Goal: Task Accomplishment & Management: Complete application form

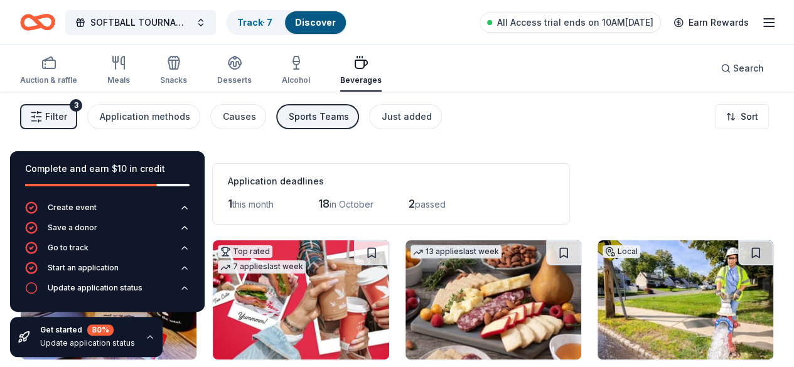
click at [550, 186] on div "19 results in Hamilton Township, NJ Application deadlines 1 this month 18 in Oc…" at bounding box center [397, 189] width 754 height 70
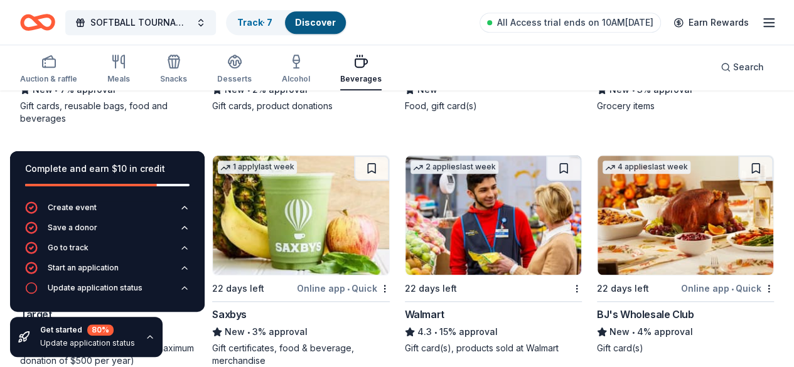
scroll to position [571, 0]
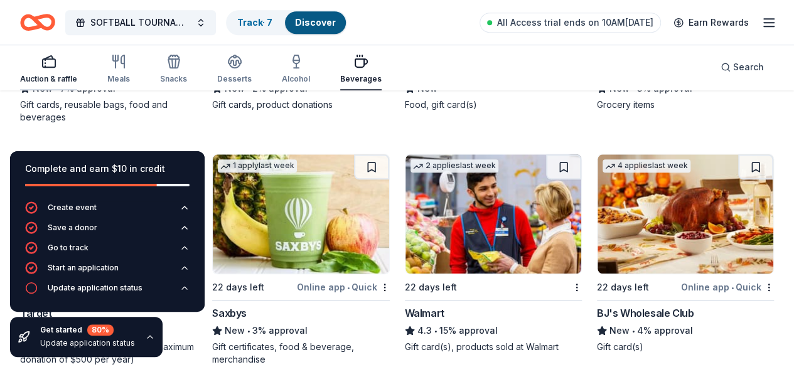
click at [56, 72] on div "Auction & raffle" at bounding box center [48, 69] width 57 height 30
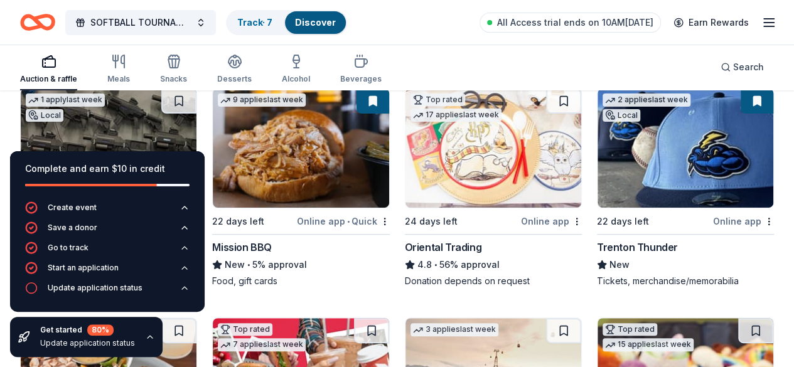
scroll to position [151, 0]
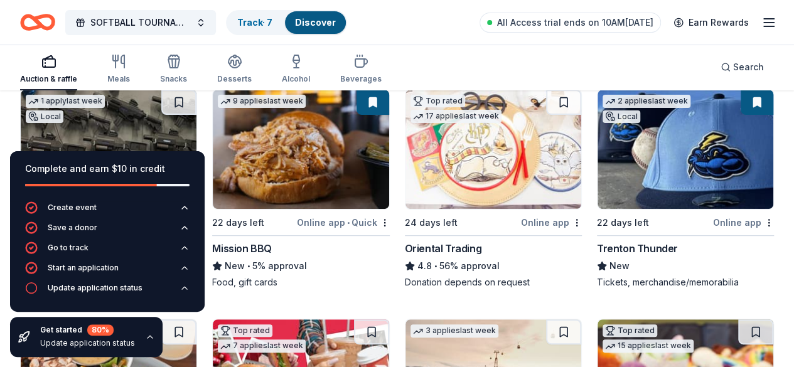
click at [276, 281] on div "9 applies last week 22 days left Online app • Quick Mission BBQ New • 5% approv…" at bounding box center [300, 189] width 177 height 200
click at [147, 340] on icon "button" at bounding box center [150, 337] width 10 height 10
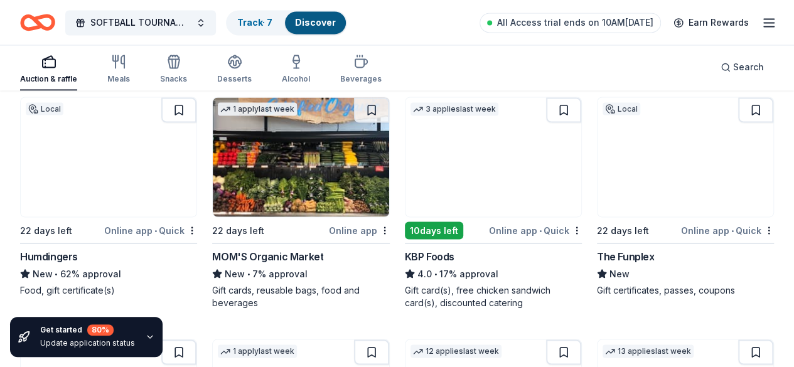
scroll to position [1123, 0]
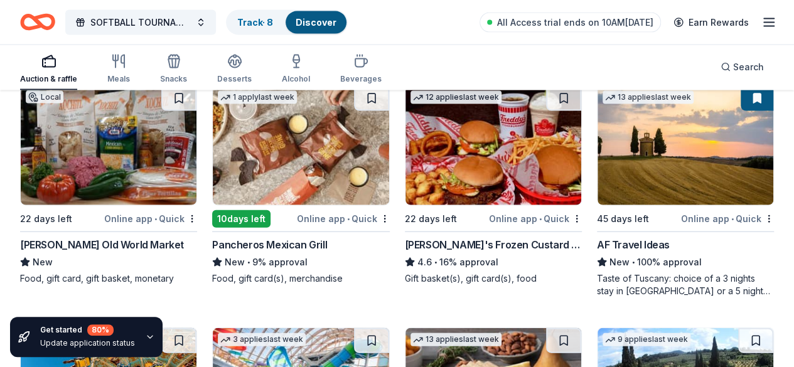
scroll to position [1583, 0]
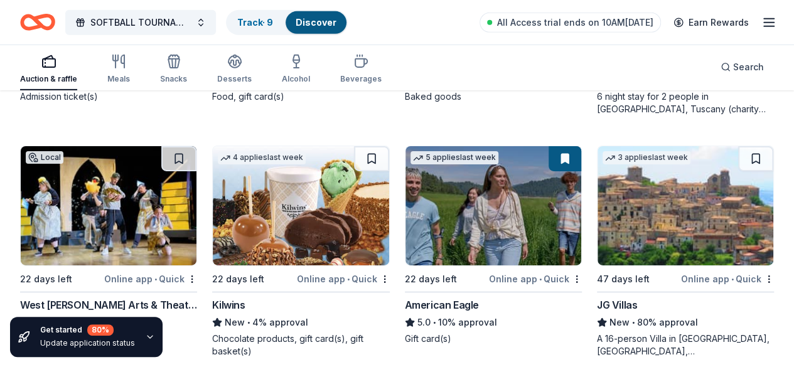
scroll to position [2032, 0]
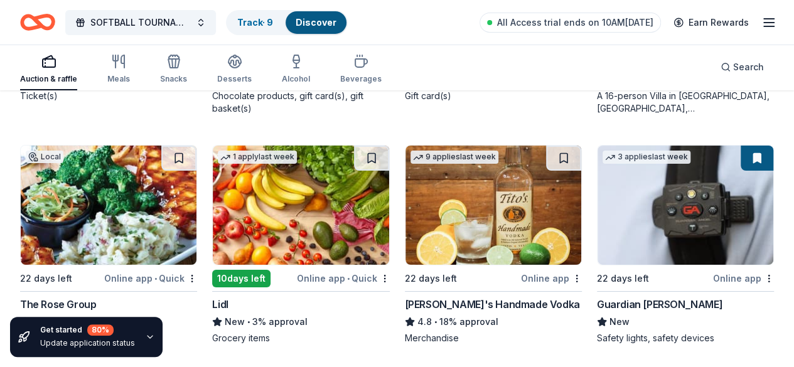
scroll to position [2493, 0]
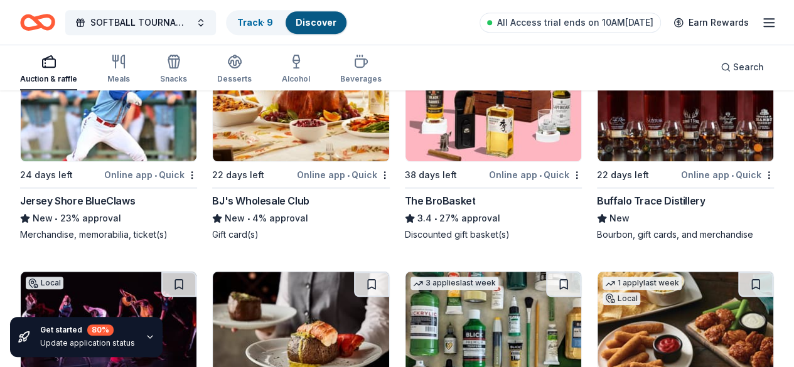
scroll to position [3068, 0]
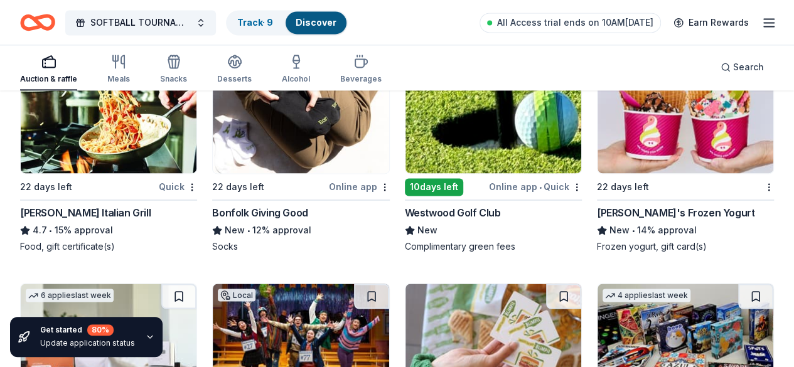
scroll to position [3529, 0]
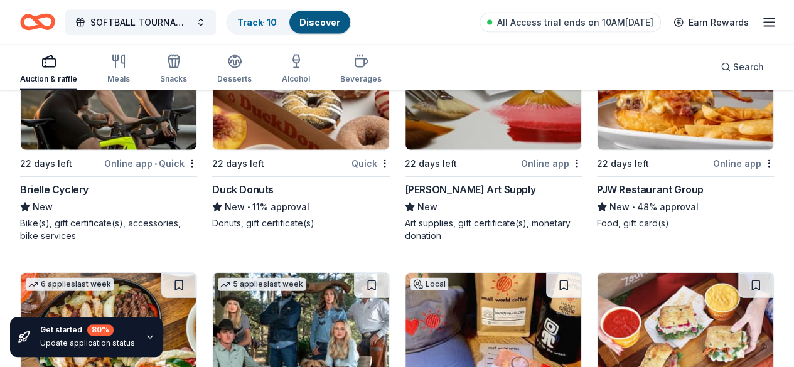
scroll to position [4024, 0]
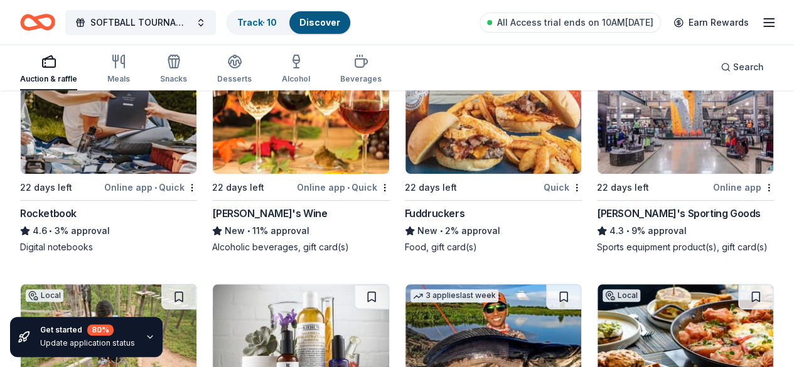
scroll to position [5185, 0]
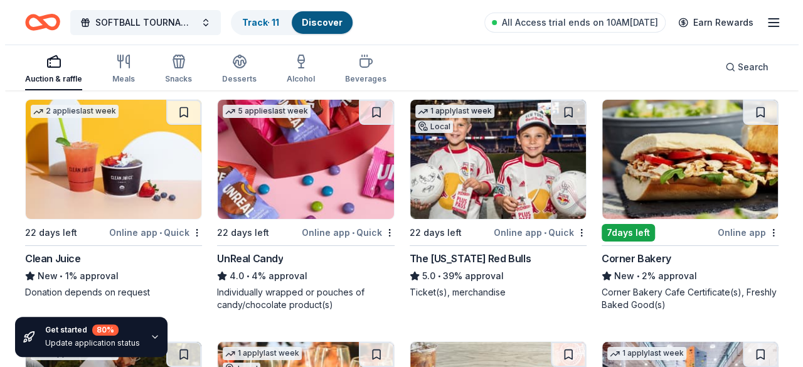
scroll to position [4495, 0]
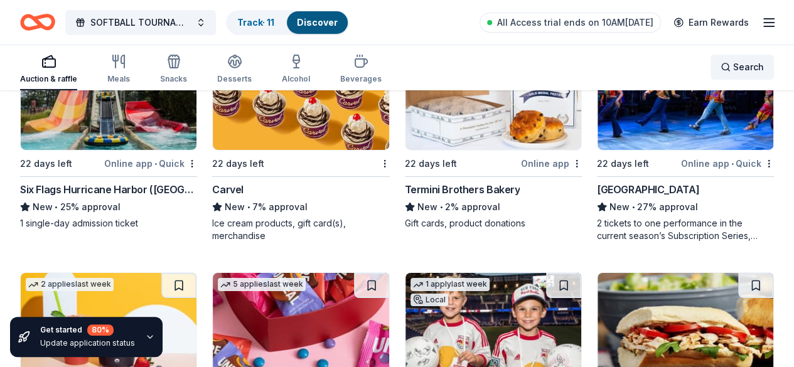
click at [721, 63] on div "Search" at bounding box center [742, 67] width 43 height 15
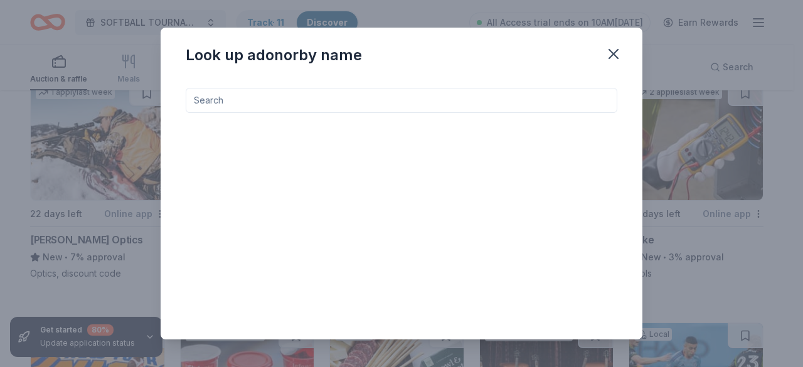
click at [392, 96] on input at bounding box center [402, 100] width 432 height 25
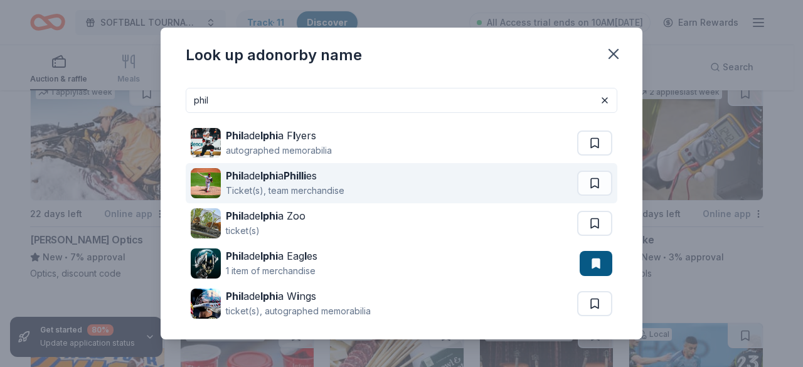
type input "phil"
click at [314, 180] on div "Phil ade lphi a Philli es" at bounding box center [285, 175] width 119 height 15
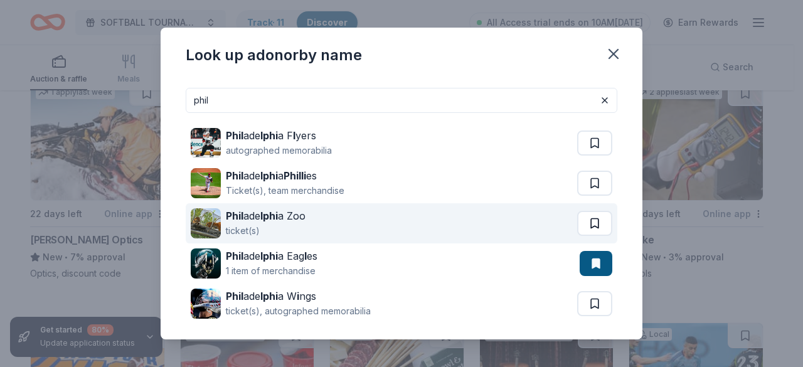
click at [580, 224] on button at bounding box center [594, 223] width 35 height 25
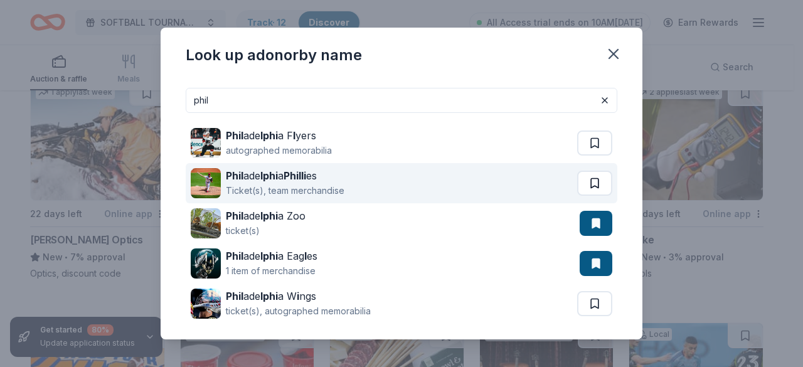
click at [589, 181] on button at bounding box center [594, 183] width 35 height 25
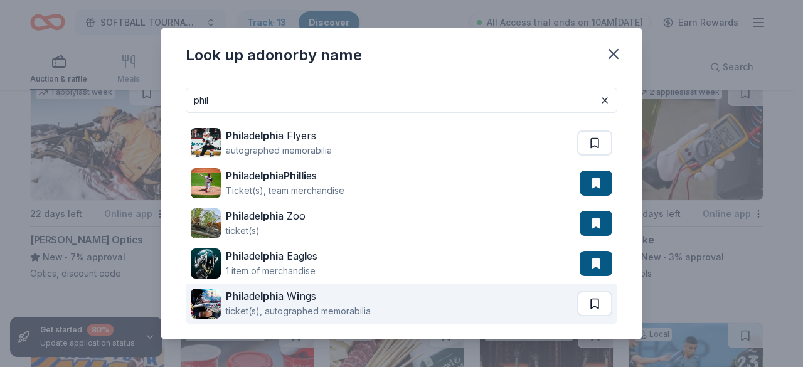
click at [584, 304] on button at bounding box center [594, 303] width 35 height 25
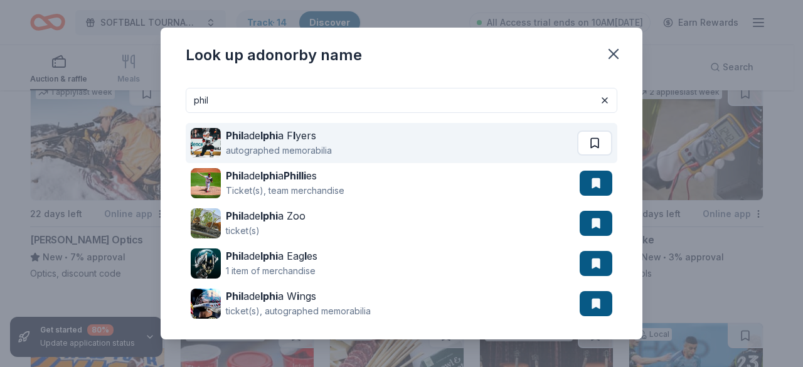
click at [582, 141] on button at bounding box center [594, 143] width 35 height 25
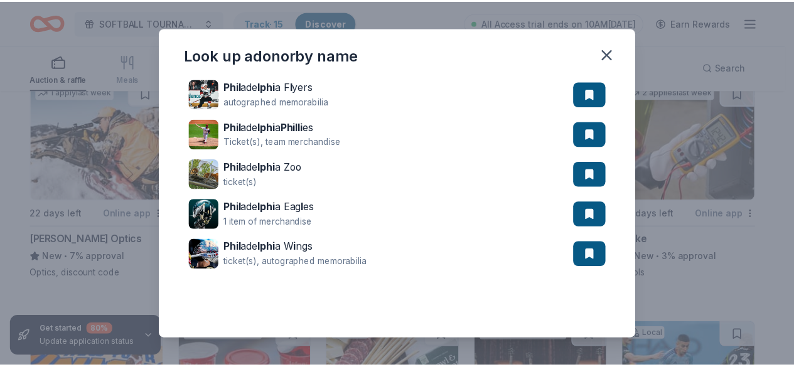
scroll to position [0, 0]
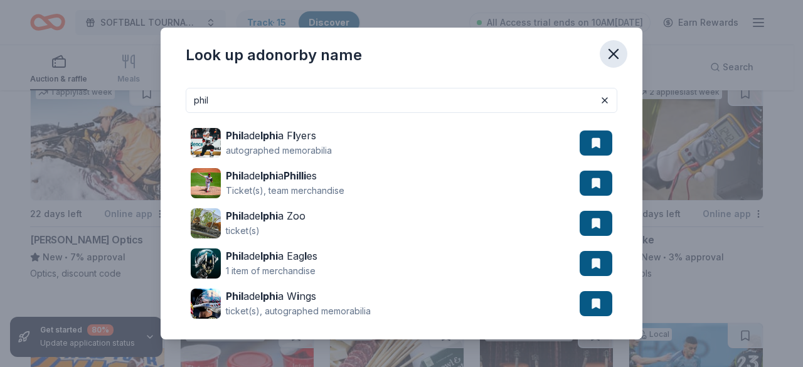
click at [612, 53] on icon "button" at bounding box center [614, 54] width 18 height 18
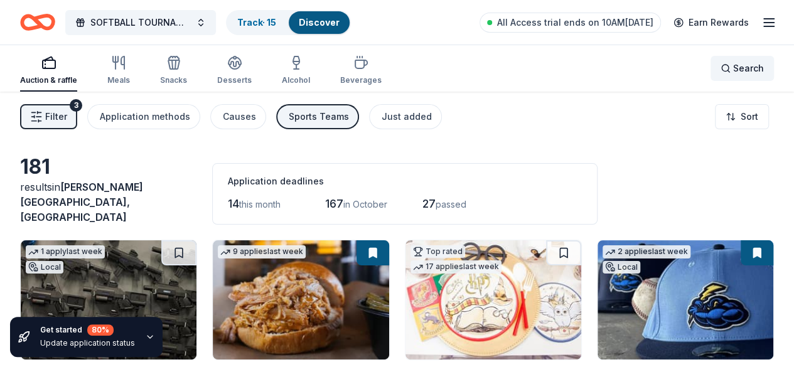
click at [734, 70] on span "Search" at bounding box center [748, 68] width 31 height 15
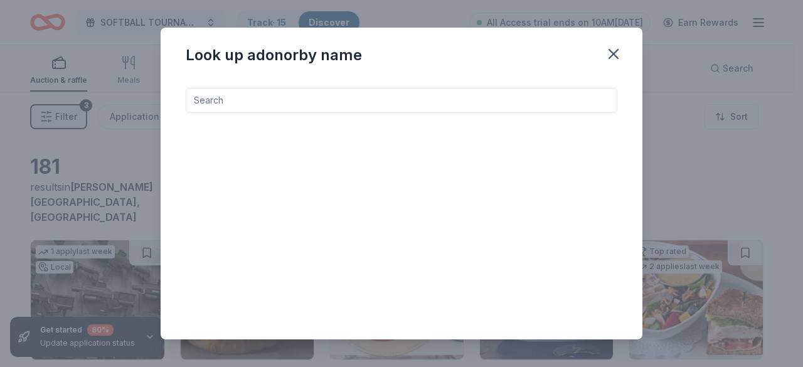
click at [394, 108] on input at bounding box center [402, 100] width 432 height 25
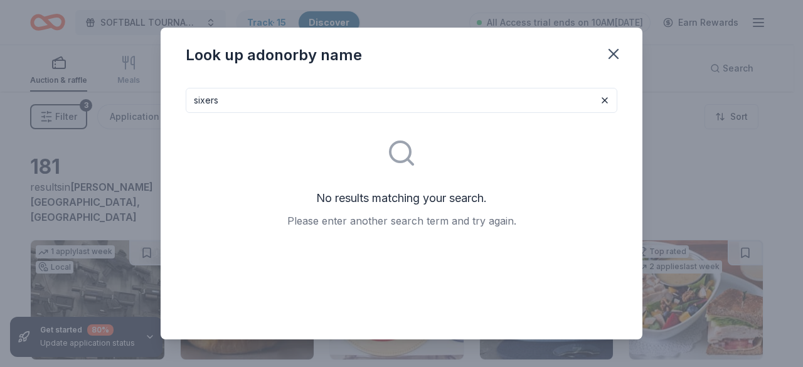
type input "sixers"
click at [612, 55] on icon "button" at bounding box center [613, 54] width 9 height 9
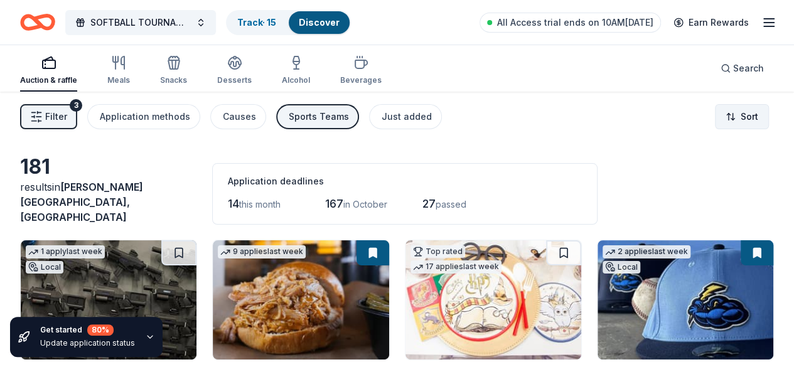
click at [729, 120] on html "SOFTBALL TOURNAMENT 10U Track · 15 Discover All Access trial ends on 10AM, 9/17…" at bounding box center [397, 183] width 794 height 367
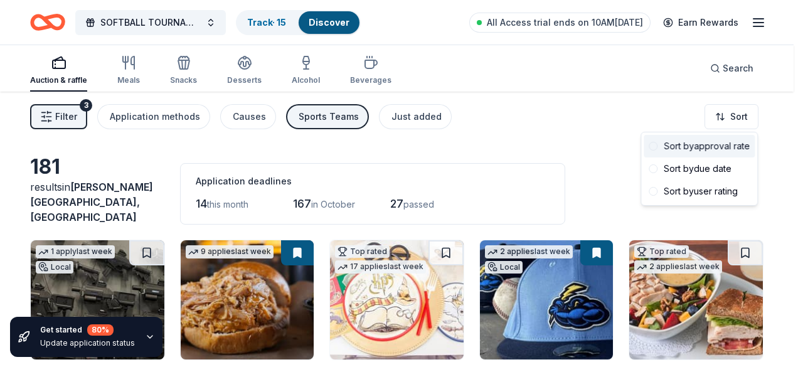
click at [729, 144] on div "Sort by approval rate" at bounding box center [699, 146] width 111 height 23
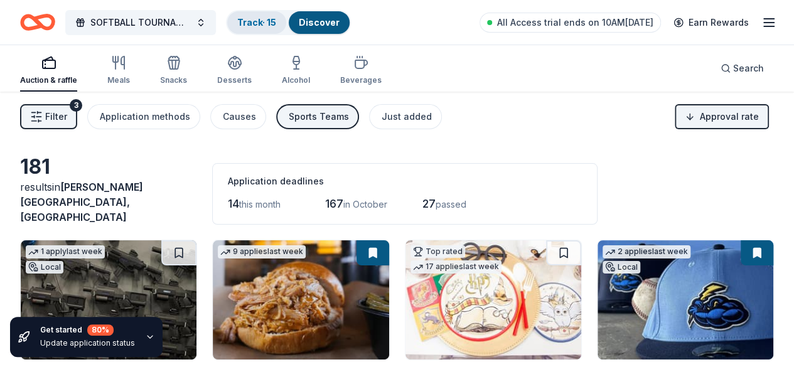
click at [276, 17] on link "Track · 15" at bounding box center [256, 22] width 39 height 11
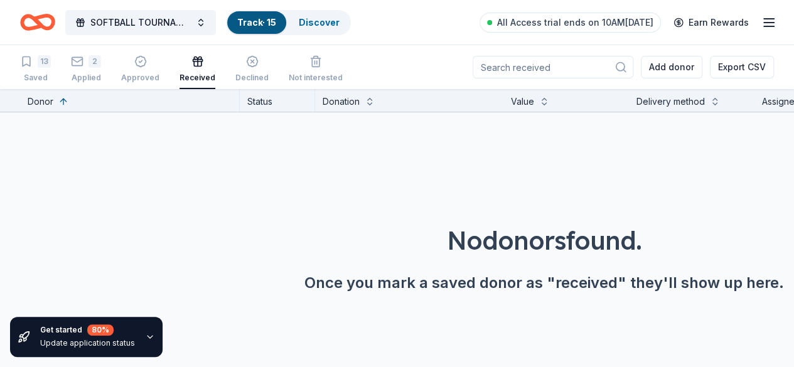
click at [568, 60] on input at bounding box center [553, 67] width 161 height 23
type input "kendra"
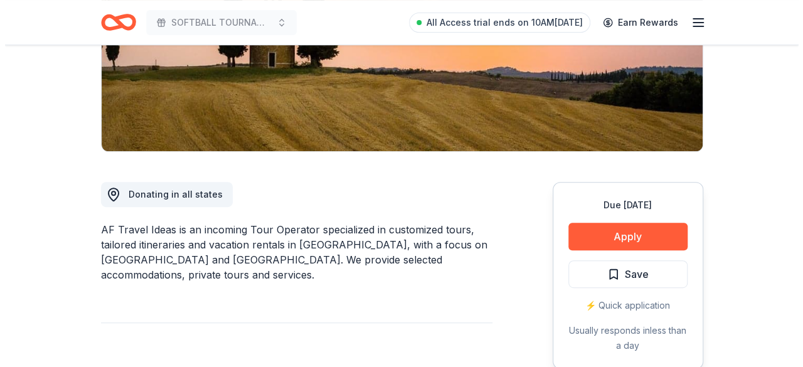
scroll to position [460, 0]
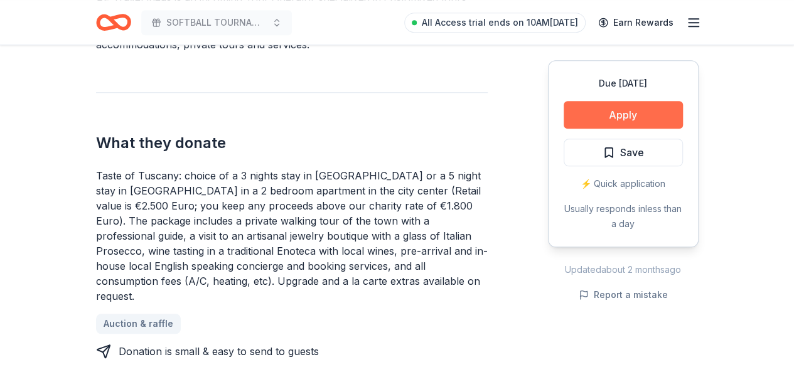
click at [624, 116] on button "Apply" at bounding box center [623, 115] width 119 height 28
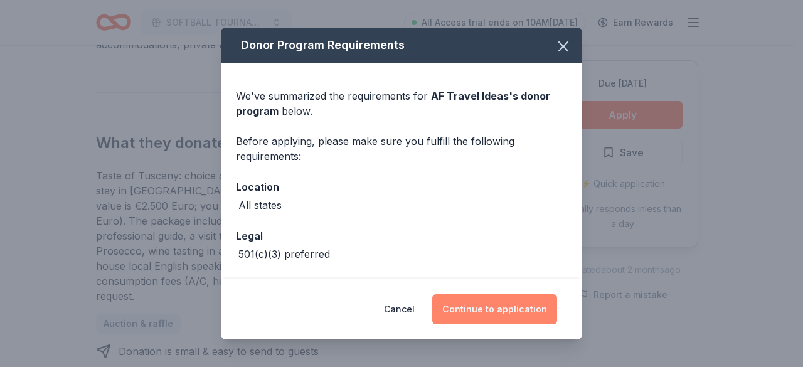
click at [502, 311] on button "Continue to application" at bounding box center [494, 309] width 125 height 30
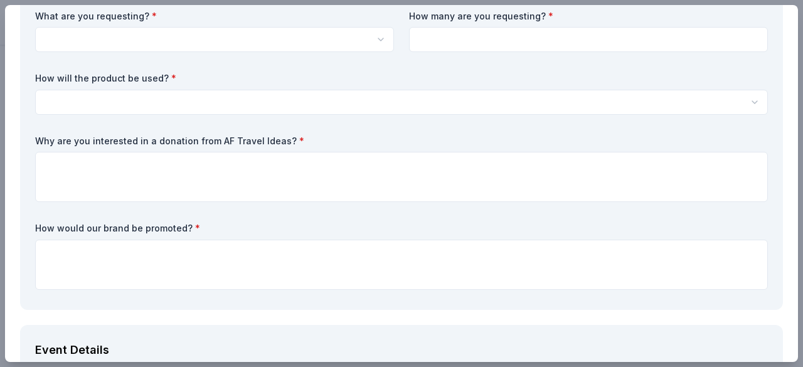
scroll to position [230, 0]
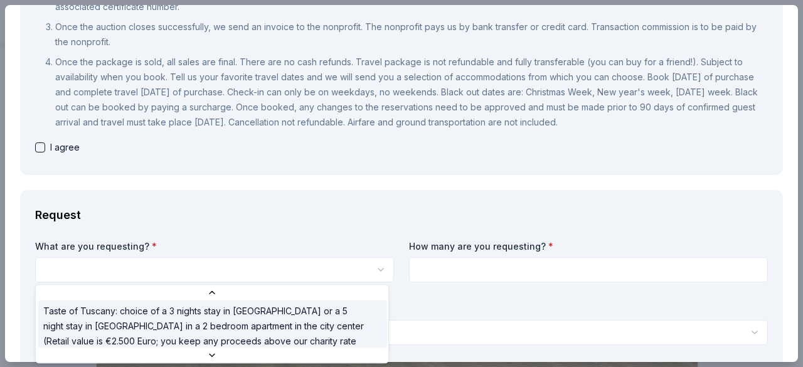
scroll to position [0, 0]
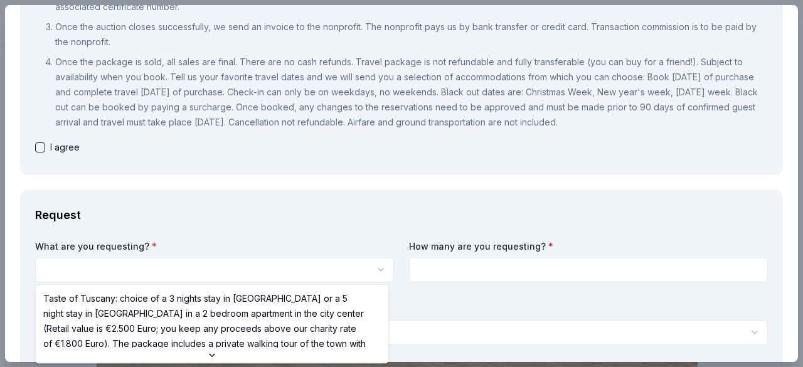
select select "Taste of Tuscany: choice of a 3 nights stay in [GEOGRAPHIC_DATA] or a 5 night s…"
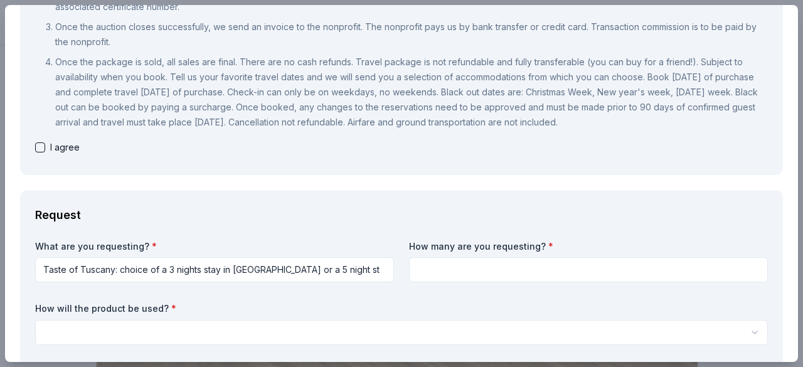
click at [453, 277] on input at bounding box center [588, 269] width 359 height 25
click at [453, 271] on input at bounding box center [588, 269] width 359 height 25
type input "1"
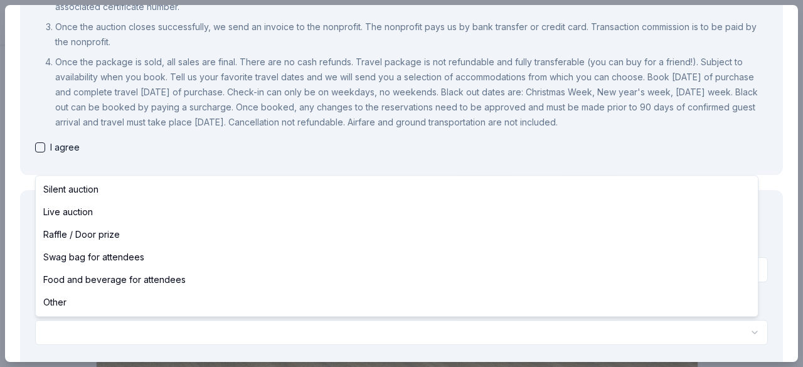
click at [208, 323] on html "SOFTBALL TOURNAMENT 10U Save Apply Due in 45 days Share AF Travel Ideas New 13 …" at bounding box center [401, 183] width 803 height 367
select select "raffleDoorPrize"
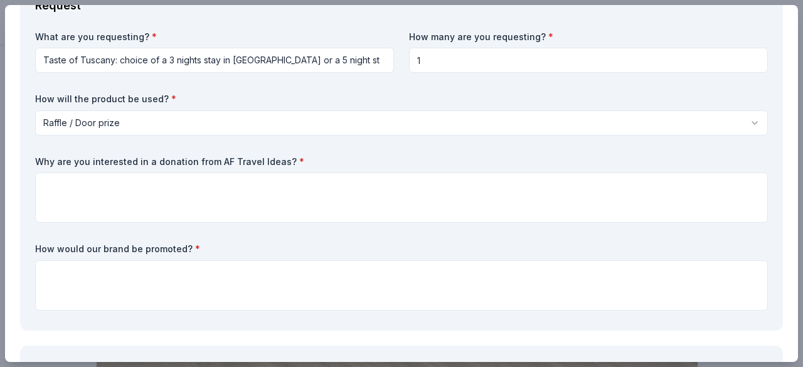
scroll to position [488, 0]
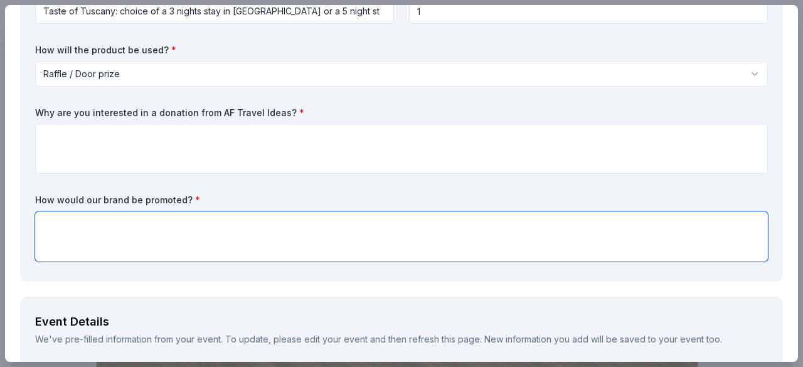
click at [185, 224] on textarea at bounding box center [401, 237] width 733 height 50
paste textarea "By supporting the Hurricanes Fastpitch, you would be investing in the future of…"
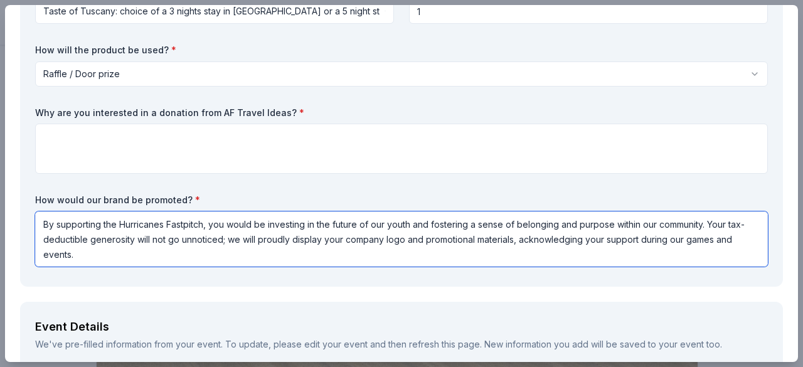
type textarea "By supporting the Hurricanes Fastpitch, you would be investing in the future of…"
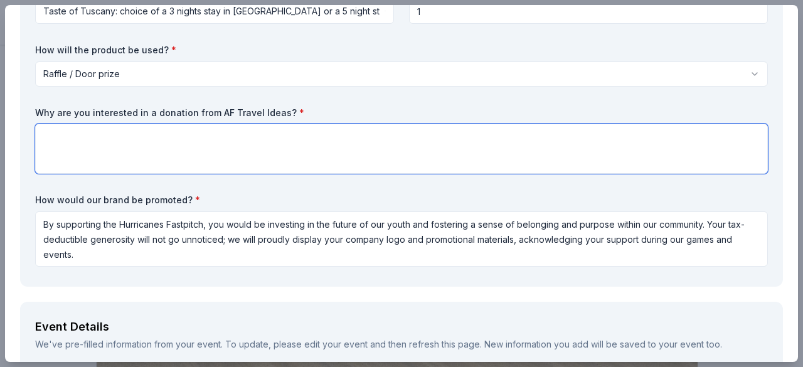
click at [110, 154] on textarea at bounding box center [401, 149] width 733 height 50
paste textarea "We are seeking monetary donations or items we can raffle at our tournament fund…"
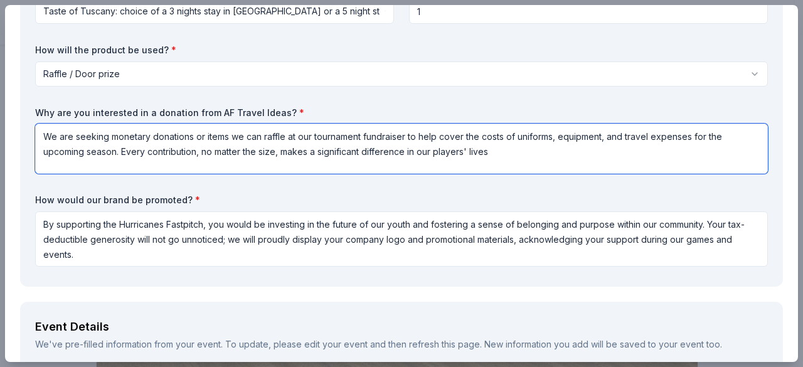
type textarea "We are seeking monetary donations or items we can raffle at our tournament fund…"
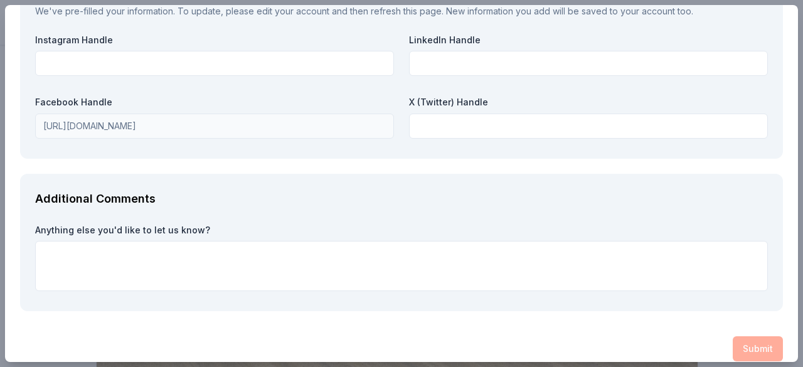
scroll to position [2093, 0]
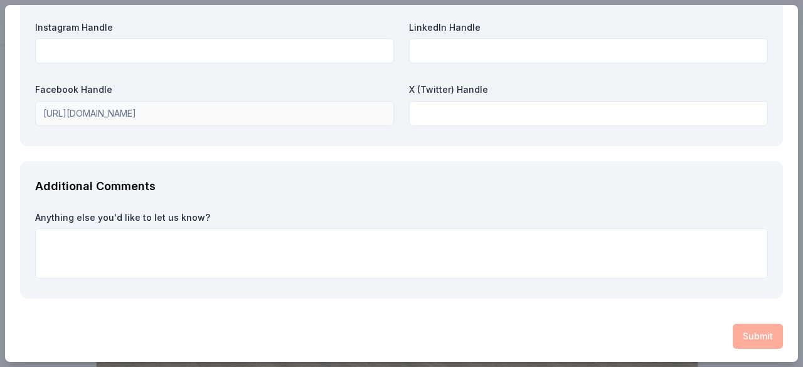
click at [758, 338] on div "Submit" at bounding box center [401, 336] width 763 height 25
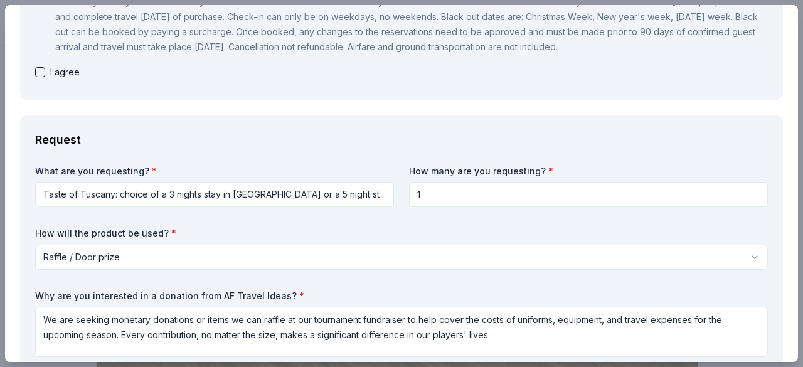
scroll to position [323, 0]
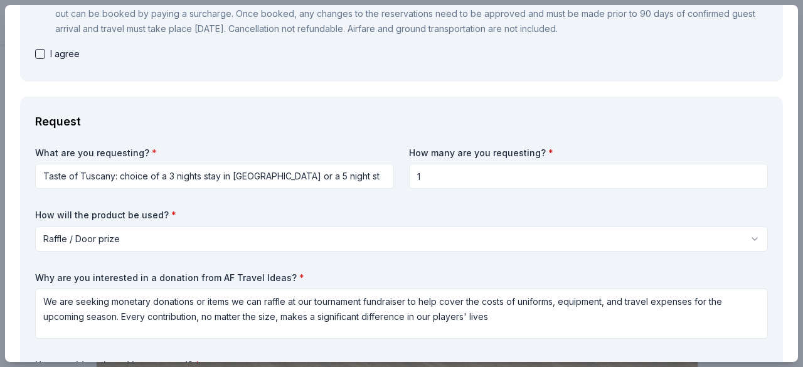
click at [41, 54] on button "button" at bounding box center [40, 54] width 10 height 10
checkbox input "true"
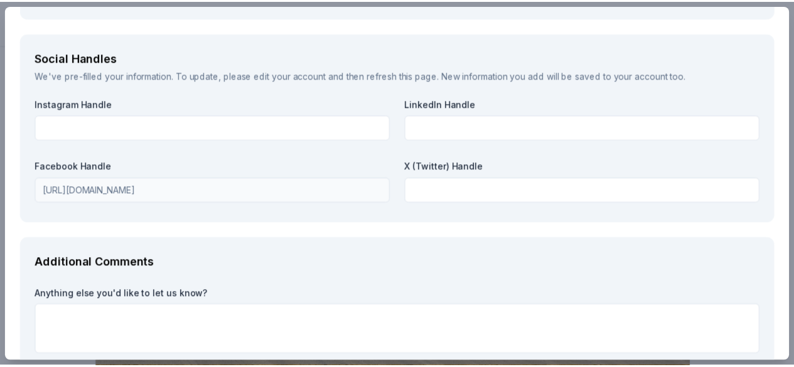
scroll to position [2093, 0]
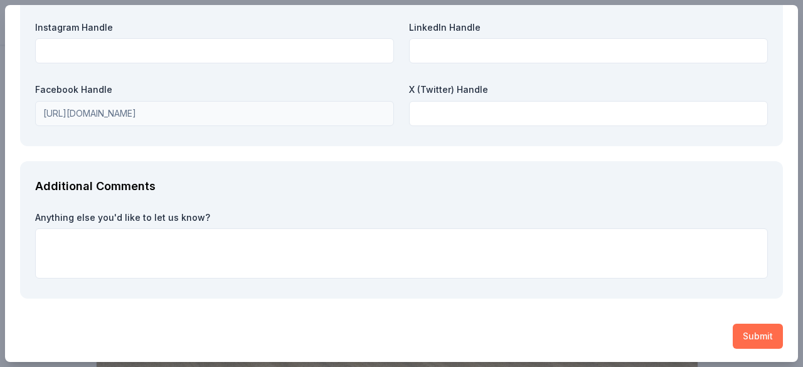
click at [750, 335] on button "Submit" at bounding box center [758, 336] width 50 height 25
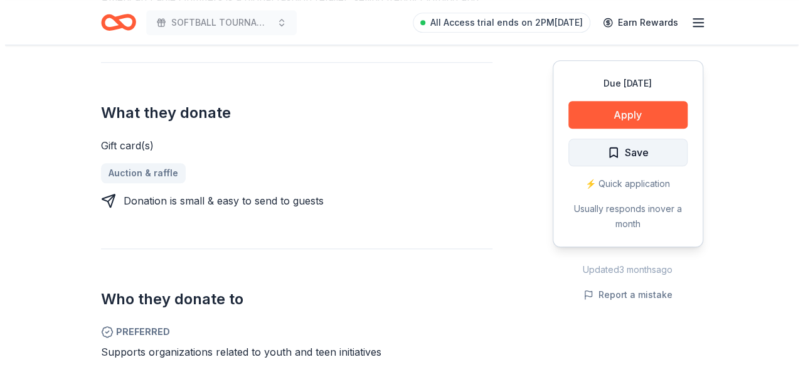
scroll to position [460, 0]
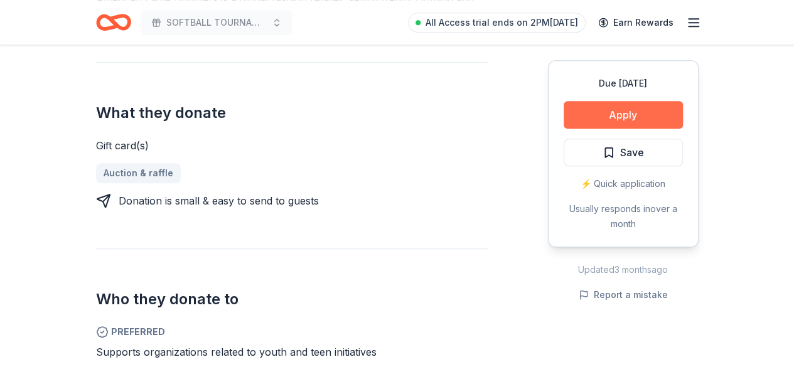
click at [618, 114] on button "Apply" at bounding box center [623, 115] width 119 height 28
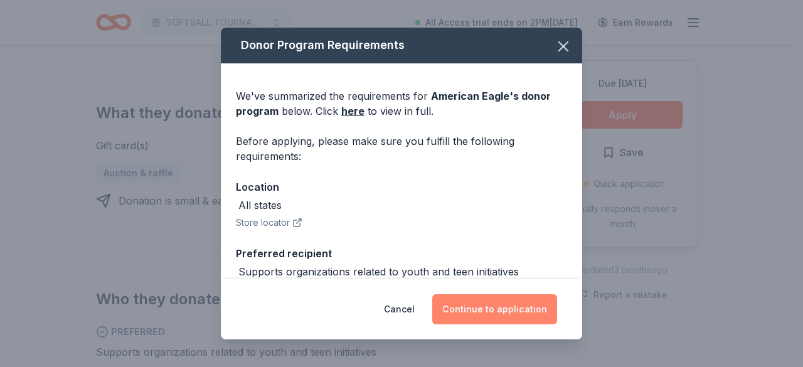
click at [497, 316] on button "Continue to application" at bounding box center [494, 309] width 125 height 30
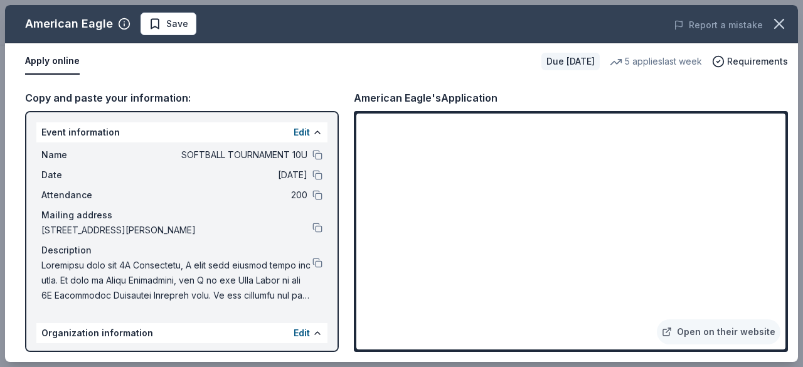
drag, startPoint x: 788, startPoint y: 268, endPoint x: 785, endPoint y: 274, distance: 6.5
click at [786, 274] on div "Copy and paste your information: Event information Edit Name SOFTBALL TOURNAMEN…" at bounding box center [401, 221] width 793 height 282
click at [153, 19] on span "Save" at bounding box center [169, 23] width 40 height 15
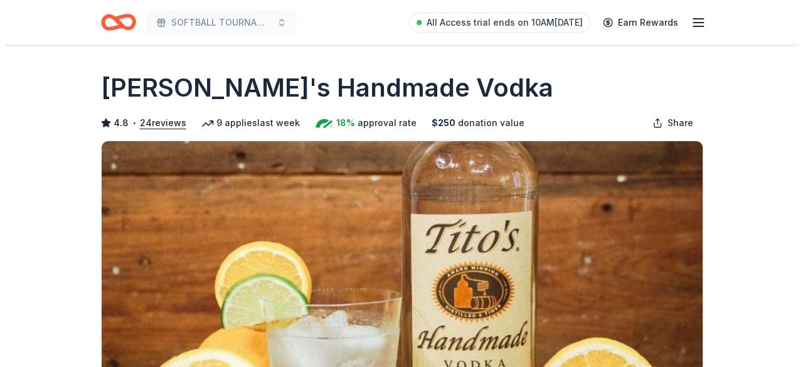
scroll to position [230, 0]
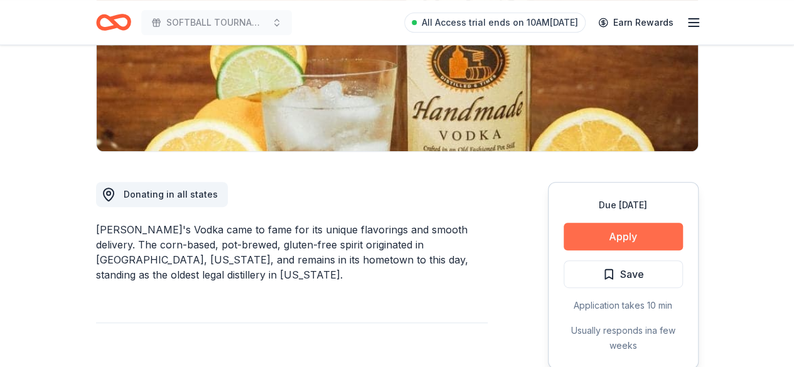
click at [595, 237] on button "Apply" at bounding box center [623, 237] width 119 height 28
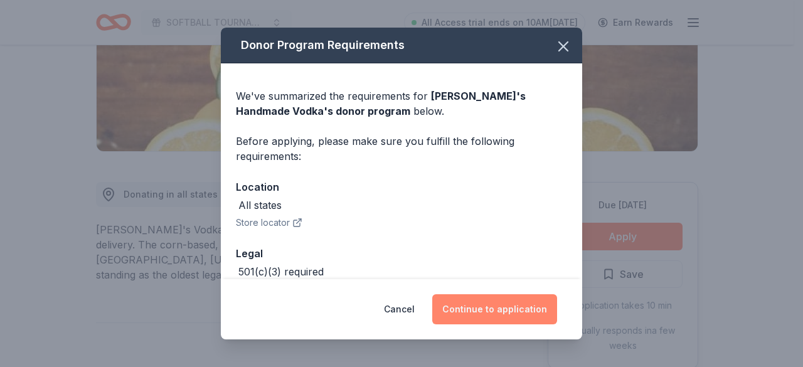
click at [506, 314] on button "Continue to application" at bounding box center [494, 309] width 125 height 30
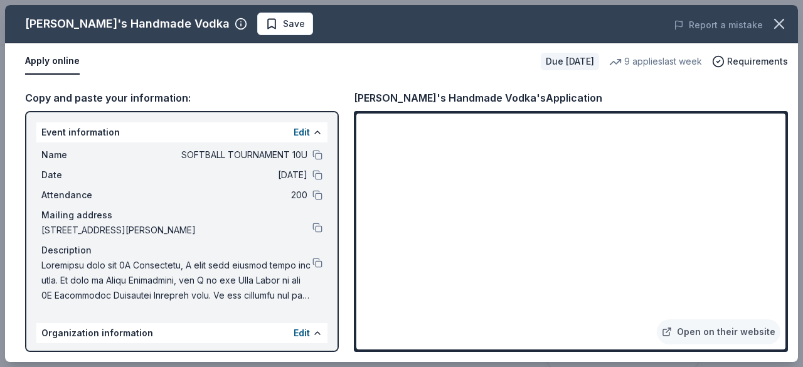
scroll to position [133, 0]
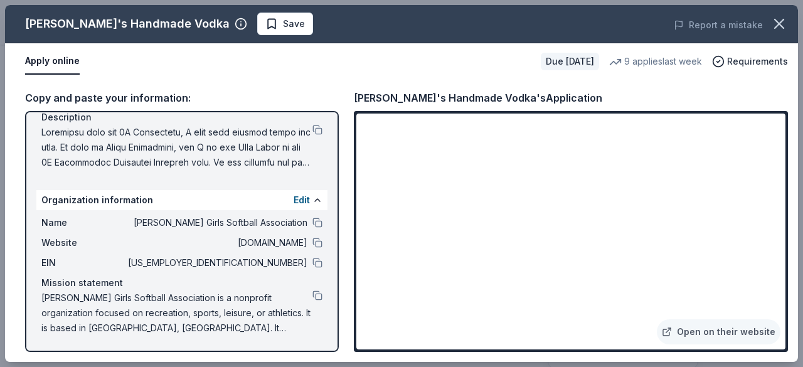
drag, startPoint x: 305, startPoint y: 263, endPoint x: 411, endPoint y: 276, distance: 106.8
click at [313, 262] on button at bounding box center [318, 263] width 10 height 10
click at [313, 244] on button at bounding box center [318, 243] width 10 height 10
click at [169, 159] on span at bounding box center [176, 147] width 271 height 45
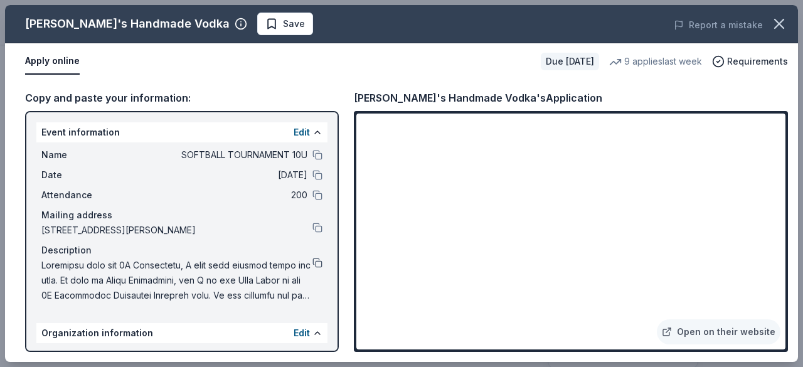
click at [313, 262] on button at bounding box center [318, 263] width 10 height 10
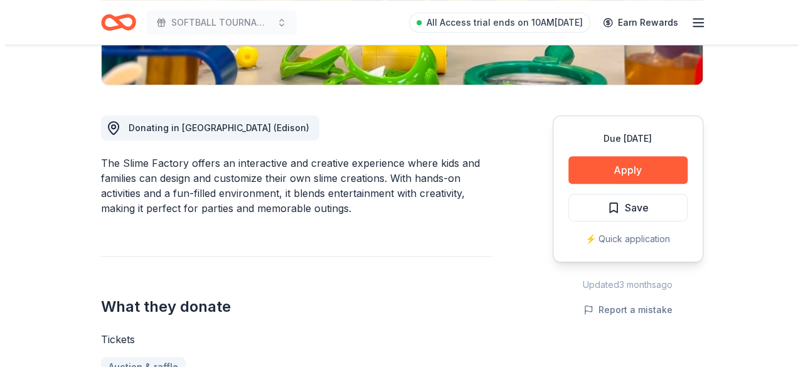
scroll to position [315, 0]
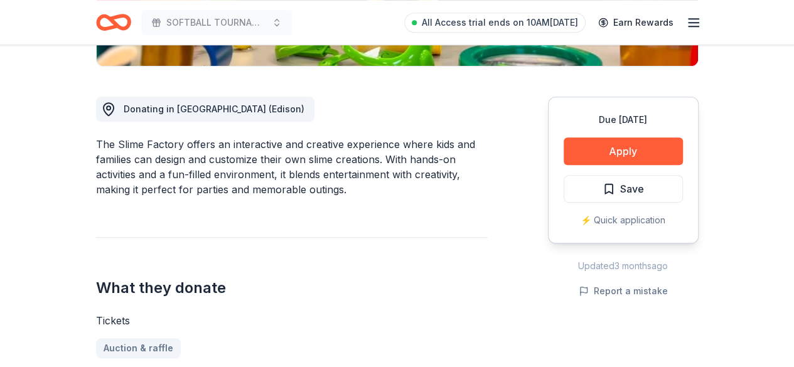
click at [645, 222] on div "⚡️ Quick application" at bounding box center [623, 220] width 119 height 15
click at [633, 155] on button "Apply" at bounding box center [623, 151] width 119 height 28
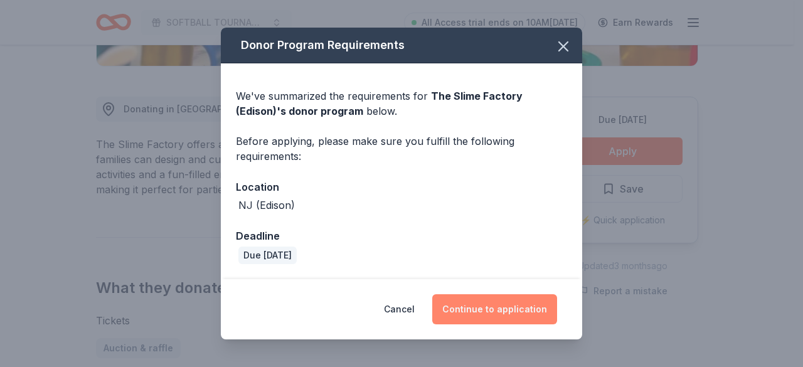
click at [493, 306] on button "Continue to application" at bounding box center [494, 309] width 125 height 30
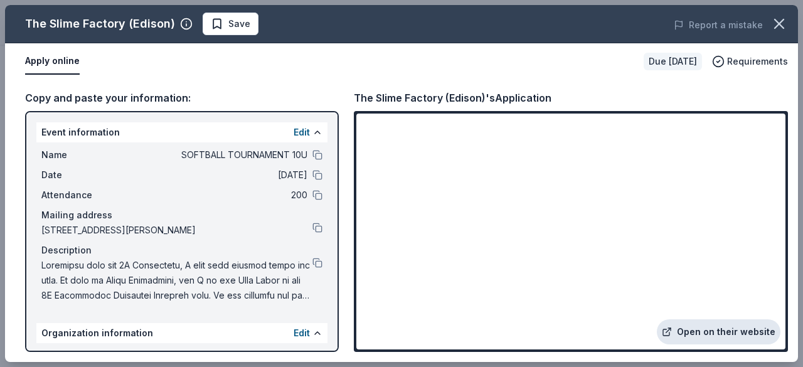
click at [715, 341] on link "Open on their website" at bounding box center [719, 331] width 124 height 25
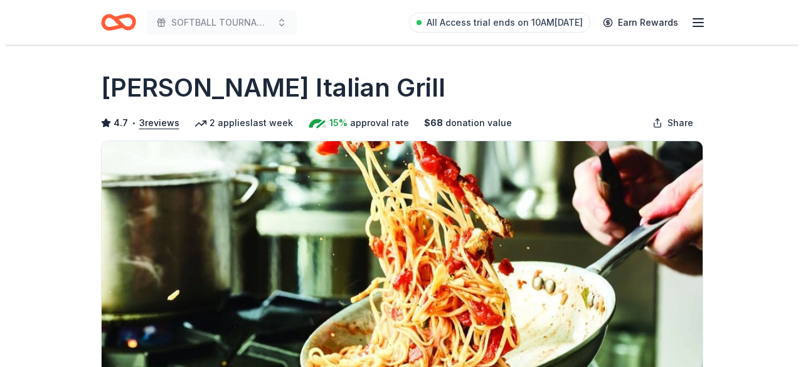
scroll to position [230, 0]
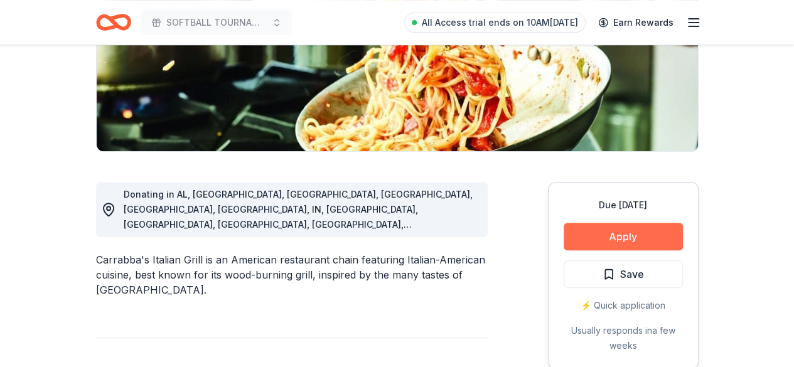
click at [586, 247] on button "Apply" at bounding box center [623, 237] width 119 height 28
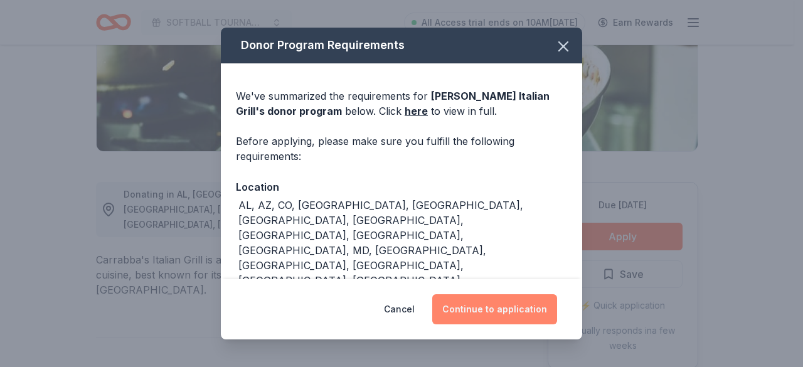
click at [517, 317] on button "Continue to application" at bounding box center [494, 309] width 125 height 30
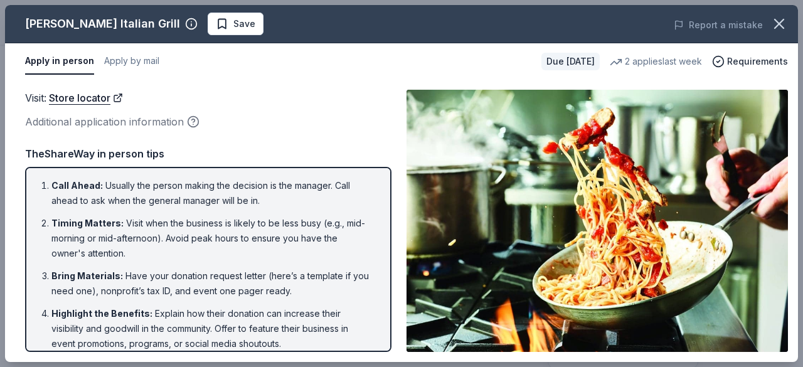
click at [255, 126] on div "Additional application information" at bounding box center [208, 122] width 367 height 16
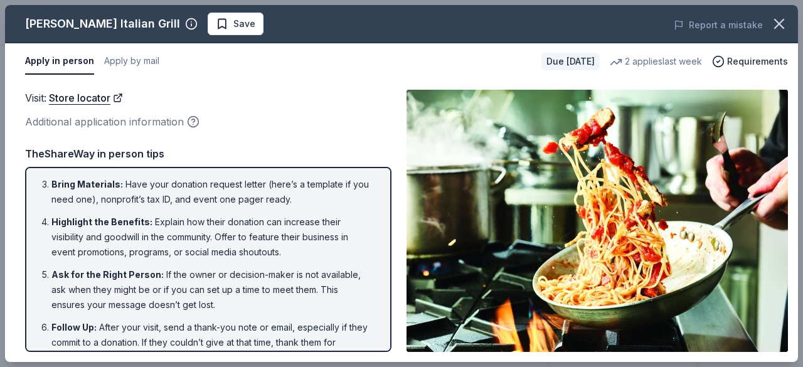
scroll to position [115, 0]
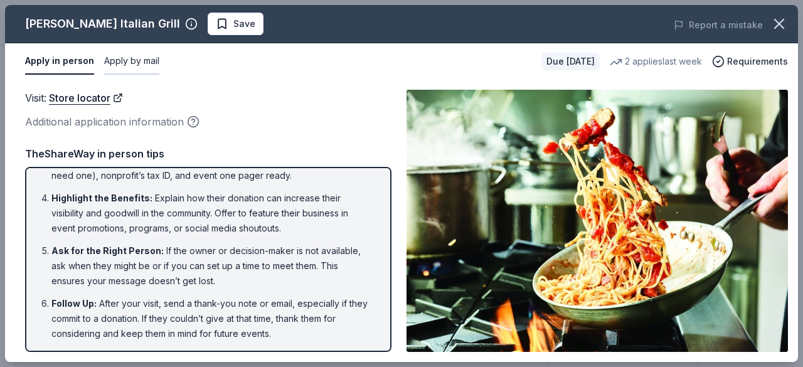
click at [131, 64] on button "Apply by mail" at bounding box center [131, 61] width 55 height 26
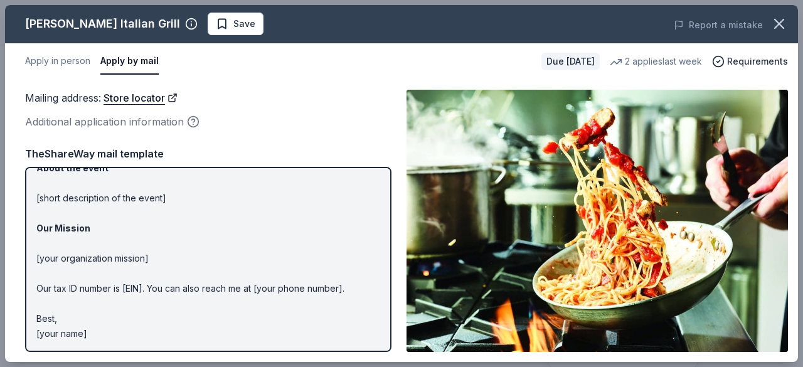
scroll to position [0, 0]
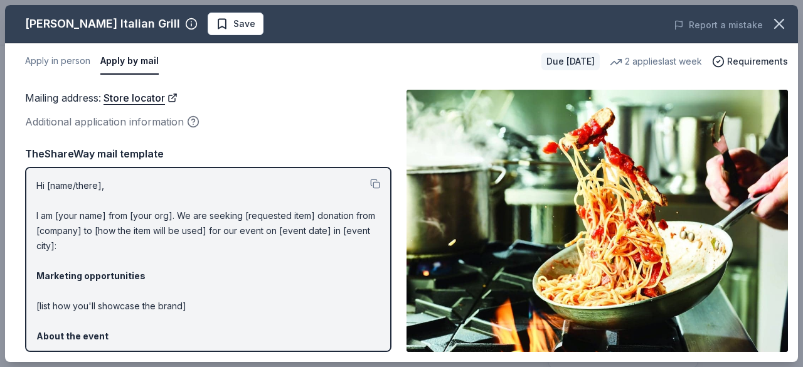
click at [265, 92] on div "Mailing address : Store locator" at bounding box center [208, 98] width 367 height 16
click at [241, 88] on div "Mailing address : Store locator Additional application information Mailing addr…" at bounding box center [401, 221] width 793 height 282
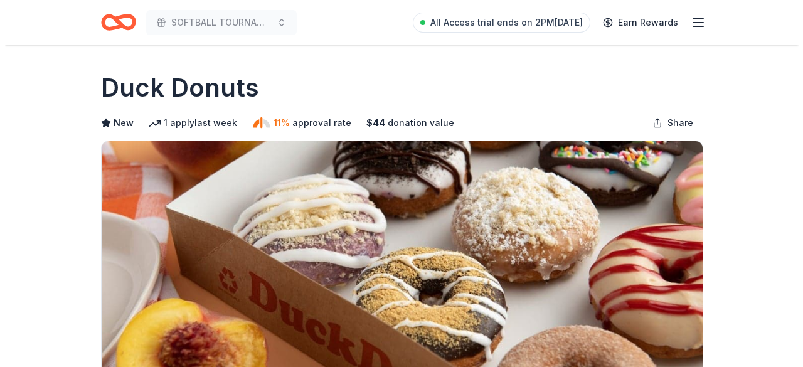
scroll to position [230, 0]
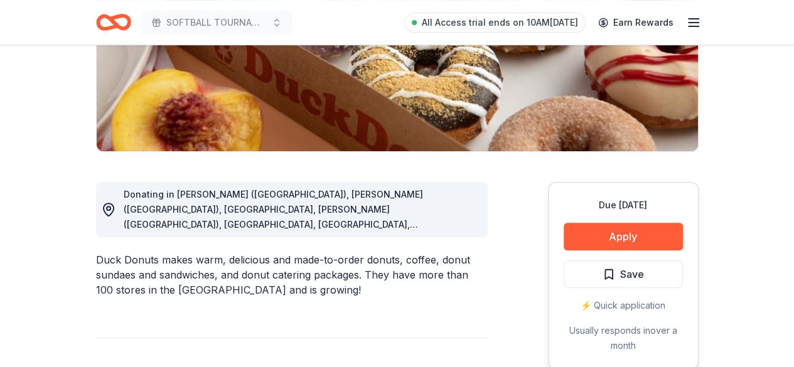
click at [636, 307] on div "⚡️ Quick application" at bounding box center [623, 305] width 119 height 15
click at [640, 242] on button "Apply" at bounding box center [623, 237] width 119 height 28
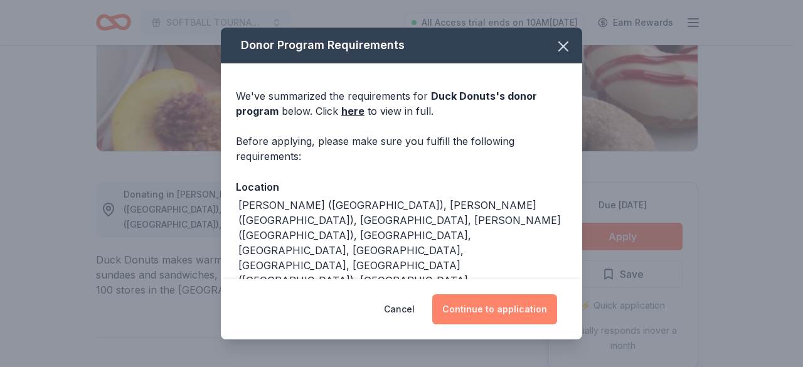
click at [523, 303] on button "Continue to application" at bounding box center [494, 309] width 125 height 30
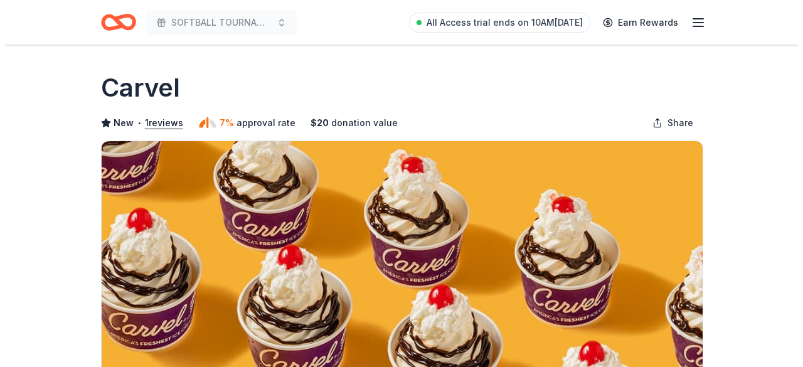
scroll to position [230, 0]
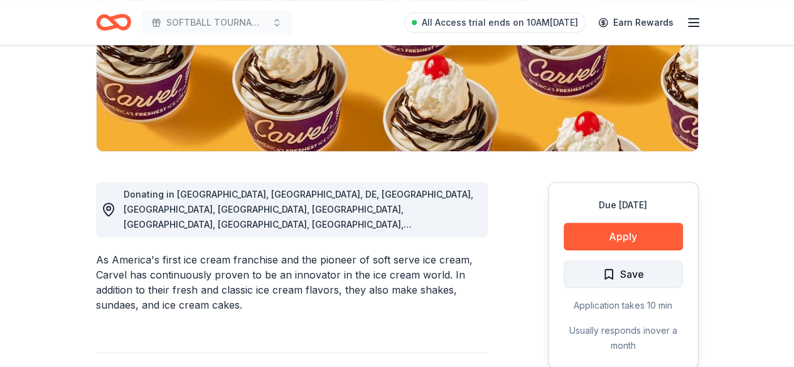
click at [616, 276] on span "Save" at bounding box center [623, 274] width 41 height 16
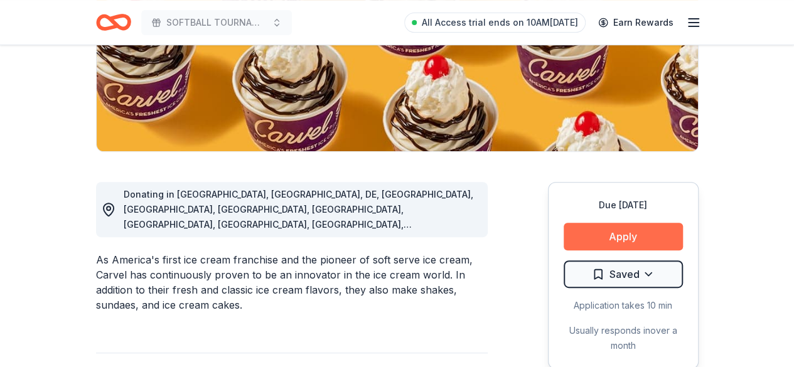
click at [600, 236] on button "Apply" at bounding box center [623, 237] width 119 height 28
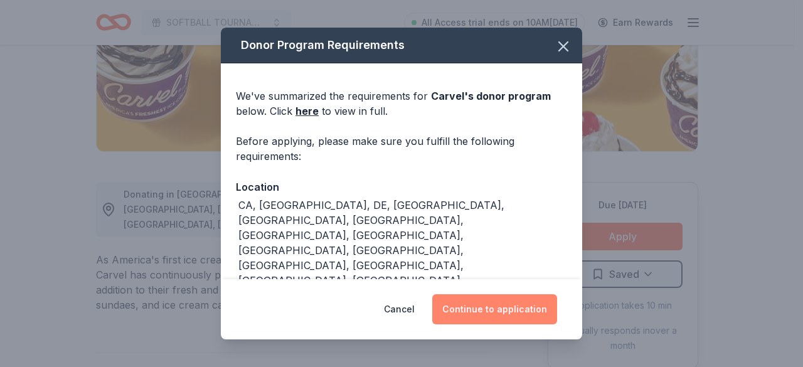
click at [515, 306] on button "Continue to application" at bounding box center [494, 309] width 125 height 30
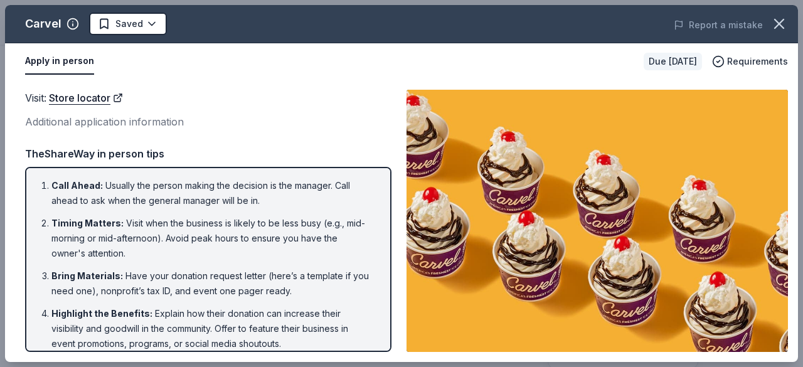
drag, startPoint x: 379, startPoint y: 232, endPoint x: 373, endPoint y: 280, distance: 48.7
click at [373, 280] on div "Call Ahead : Usually the person making the decision is the manager. Call ahead …" at bounding box center [208, 259] width 367 height 185
click at [83, 97] on link "Store locator" at bounding box center [86, 98] width 74 height 16
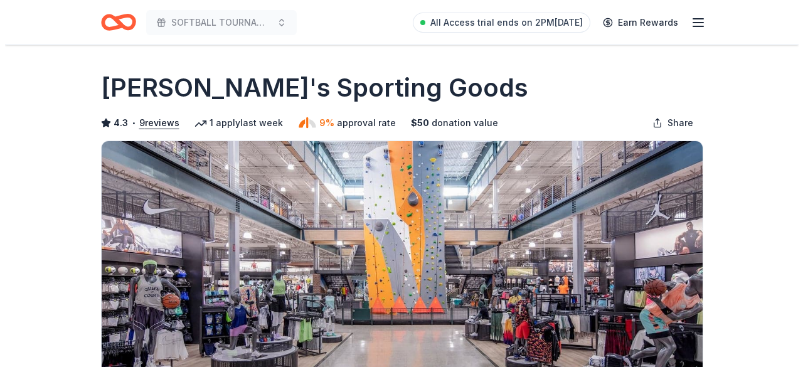
scroll to position [230, 0]
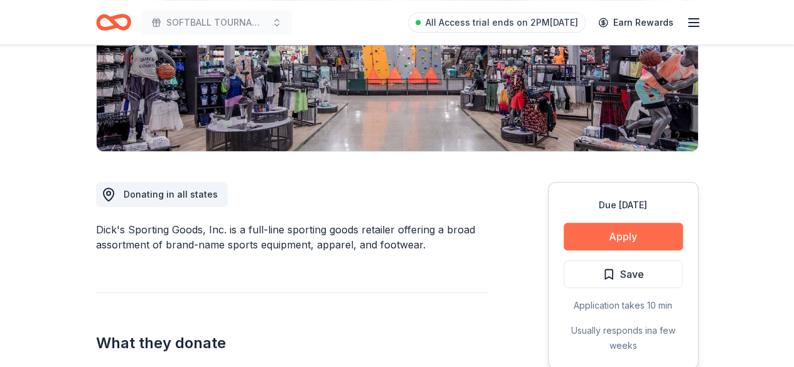
click at [603, 233] on button "Apply" at bounding box center [623, 237] width 119 height 28
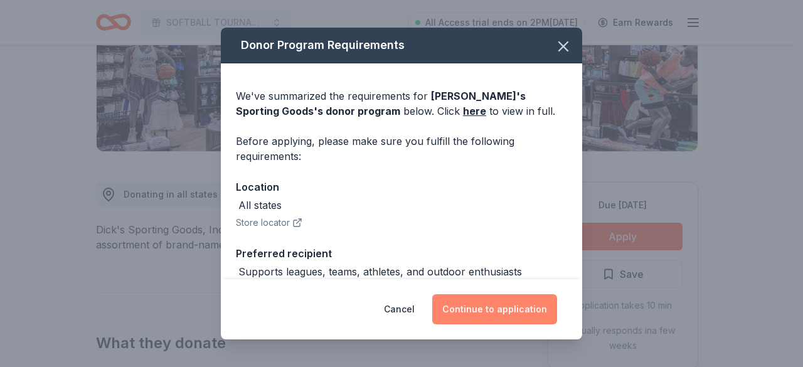
click at [543, 306] on button "Continue to application" at bounding box center [494, 309] width 125 height 30
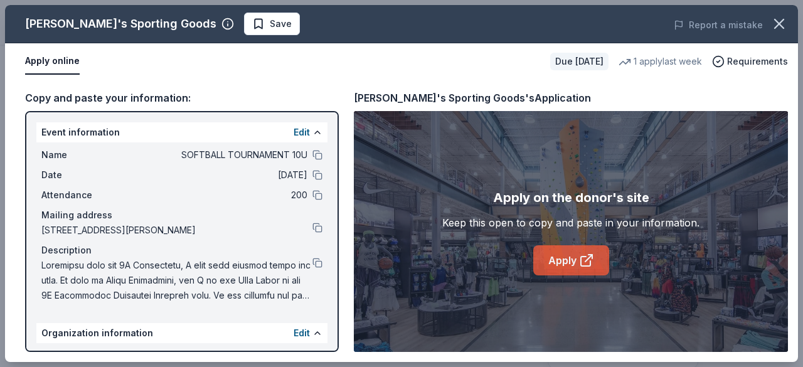
click at [566, 259] on link "Apply" at bounding box center [571, 260] width 76 height 30
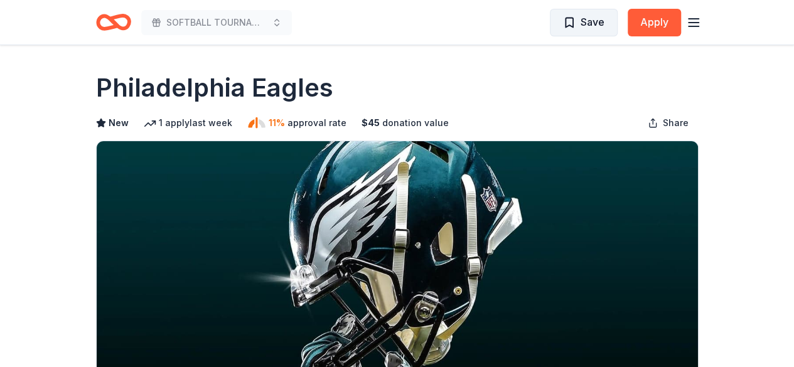
click at [570, 18] on span "Save" at bounding box center [583, 22] width 41 height 16
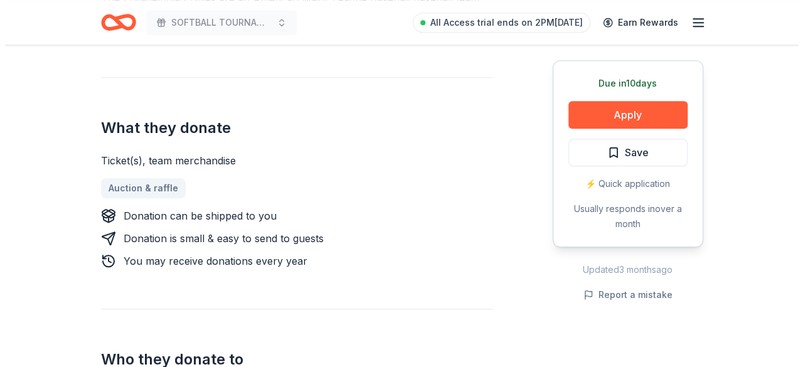
scroll to position [460, 0]
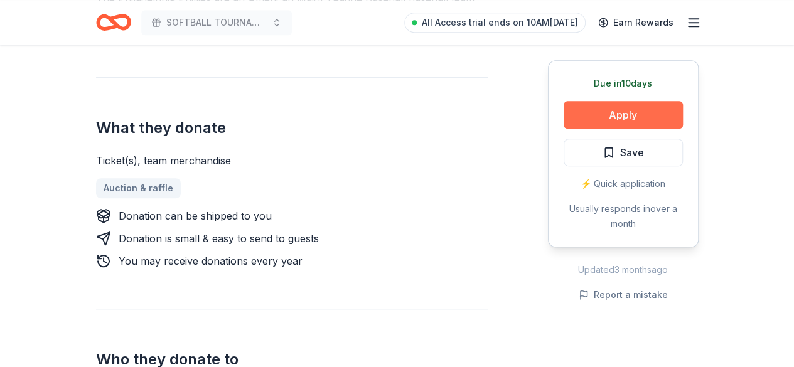
click at [603, 120] on button "Apply" at bounding box center [623, 115] width 119 height 28
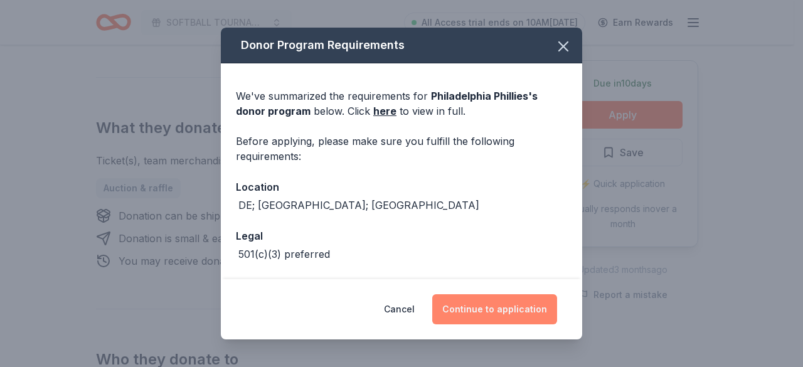
click at [503, 306] on button "Continue to application" at bounding box center [494, 309] width 125 height 30
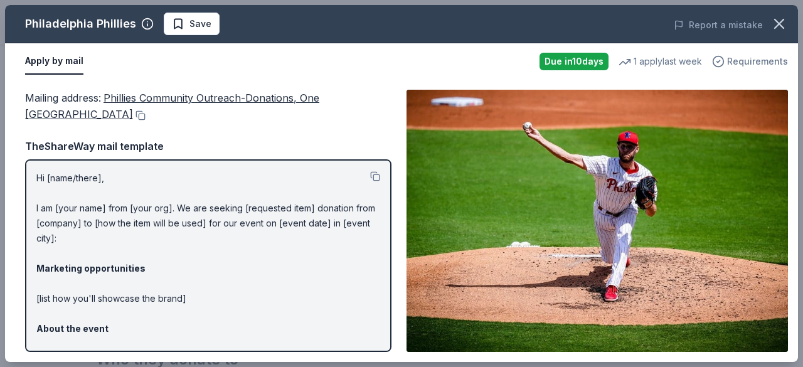
click at [758, 63] on span "Requirements" at bounding box center [757, 61] width 61 height 15
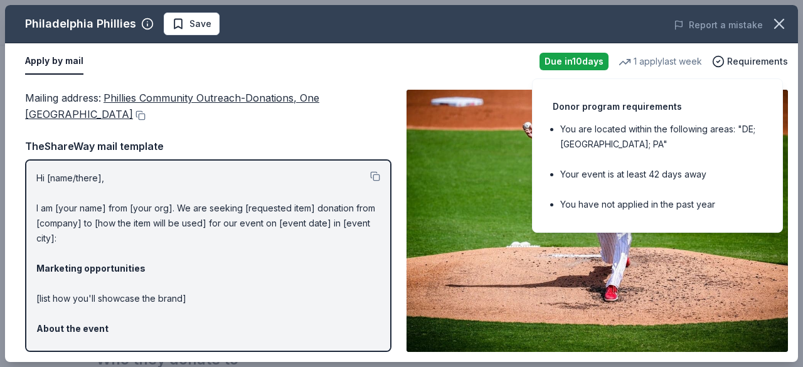
click at [363, 121] on div "Mailing address : Phillies Community Outreach-Donations, [STREET_ADDRESS]" at bounding box center [208, 106] width 367 height 33
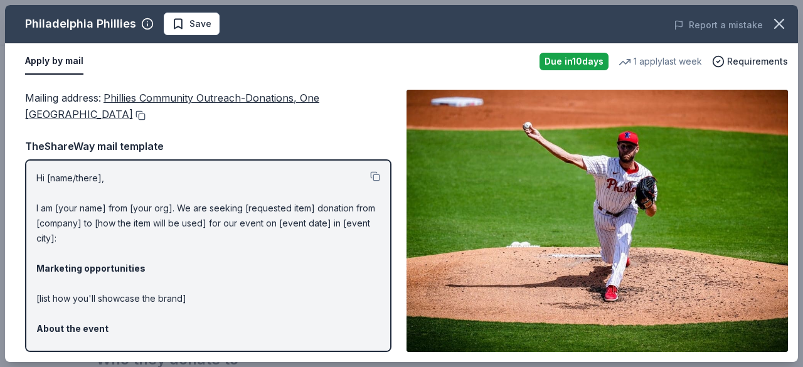
click at [146, 111] on button at bounding box center [139, 115] width 13 height 10
